Goal: Task Accomplishment & Management: Manage account settings

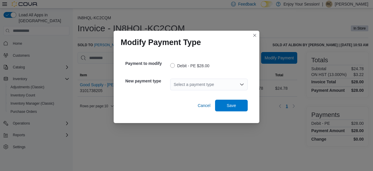
click at [216, 84] on div "Select a payment type" at bounding box center [209, 84] width 78 height 12
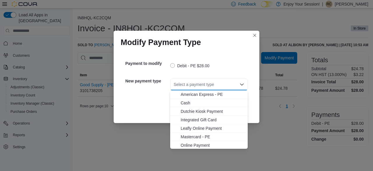
scroll to position [9, 0]
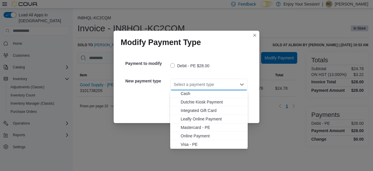
click at [187, 142] on span "Visa - PE" at bounding box center [213, 144] width 64 height 6
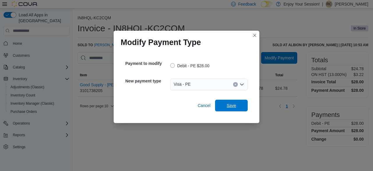
click at [227, 105] on span "Save" at bounding box center [231, 105] width 9 height 6
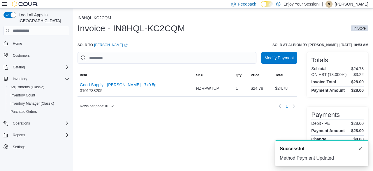
scroll to position [0, 0]
